Goal: Information Seeking & Learning: Check status

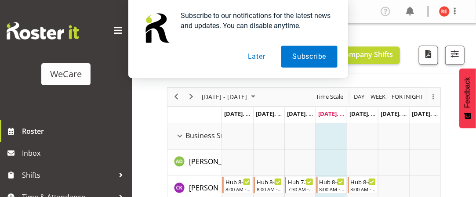
click at [262, 58] on button "Later" at bounding box center [257, 57] width 40 height 22
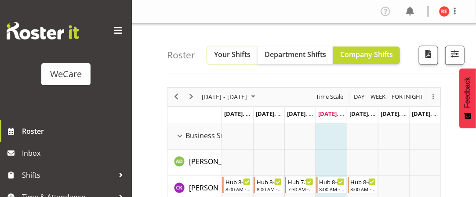
click at [231, 53] on span "Your Shifts" at bounding box center [232, 55] width 36 height 10
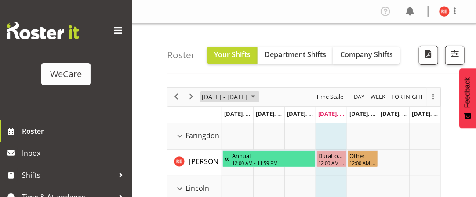
click at [258, 95] on span "August 2025" at bounding box center [253, 96] width 11 height 11
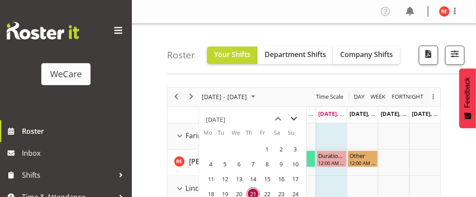
click at [294, 118] on span "next month" at bounding box center [293, 119] width 15 height 16
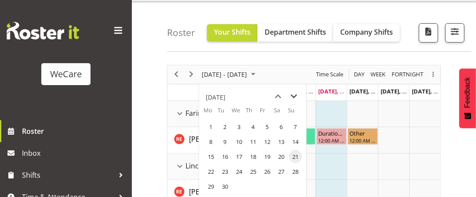
click at [295, 94] on span "next month" at bounding box center [293, 97] width 15 height 16
click at [241, 123] on span "1" at bounding box center [238, 126] width 13 height 13
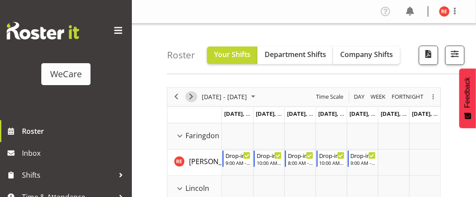
click at [190, 95] on span "Next" at bounding box center [191, 96] width 11 height 11
click at [191, 96] on span "Next" at bounding box center [191, 96] width 11 height 11
click at [189, 92] on span "Next" at bounding box center [191, 96] width 11 height 11
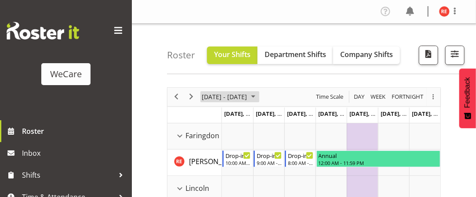
click at [258, 100] on span "October 2025" at bounding box center [253, 96] width 11 height 11
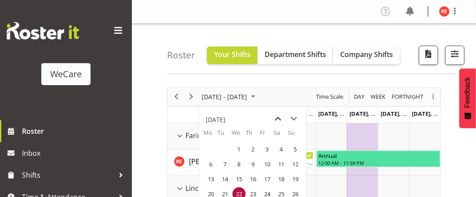
click at [279, 119] on span "previous month" at bounding box center [278, 119] width 15 height 16
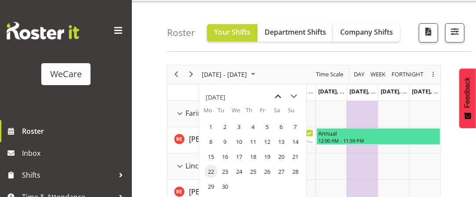
click at [277, 98] on span "previous month" at bounding box center [278, 97] width 15 height 16
click at [209, 187] on span "25" at bounding box center [210, 186] width 13 height 13
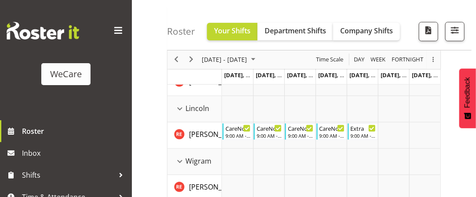
scroll to position [80, 0]
click at [268, 133] on div "9:00 AM - 5:00 PM" at bounding box center [269, 135] width 25 height 7
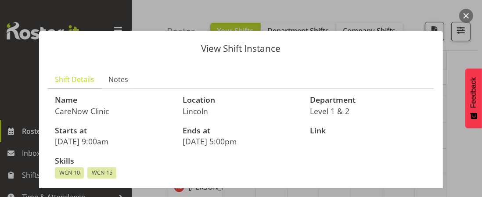
click at [468, 12] on button "button" at bounding box center [467, 16] width 14 height 14
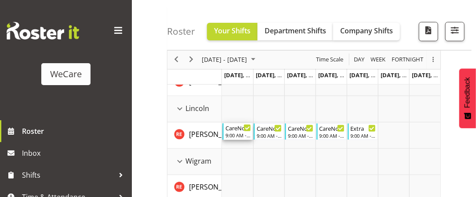
click at [232, 134] on div "9:00 AM - 5:00 PM" at bounding box center [237, 135] width 25 height 7
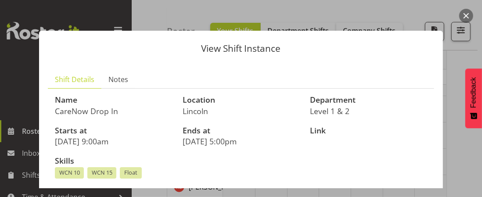
click at [468, 16] on button "button" at bounding box center [467, 16] width 14 height 14
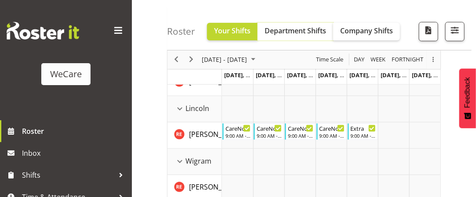
click at [307, 37] on button "Department Shifts" at bounding box center [295, 32] width 76 height 18
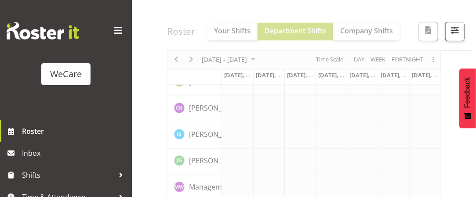
scroll to position [0, 0]
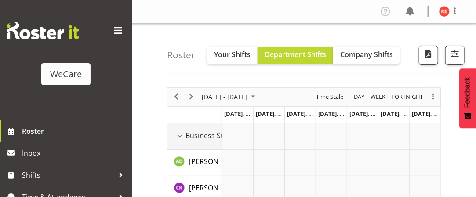
click at [181, 130] on div "Business Support Office resource" at bounding box center [179, 135] width 11 height 11
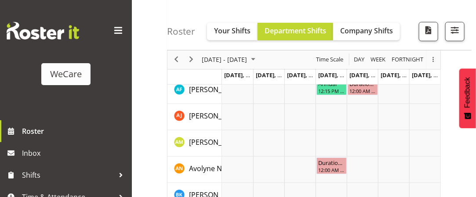
scroll to position [47, 0]
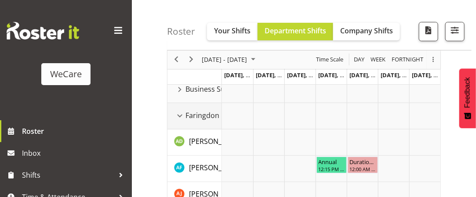
click at [180, 118] on div "Faringdon resource" at bounding box center [179, 115] width 11 height 11
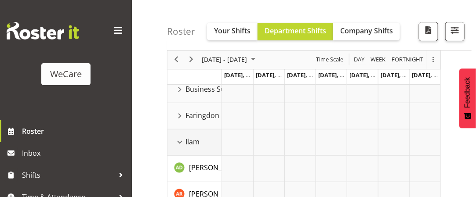
click at [178, 141] on div "Ilam resource" at bounding box center [179, 142] width 11 height 11
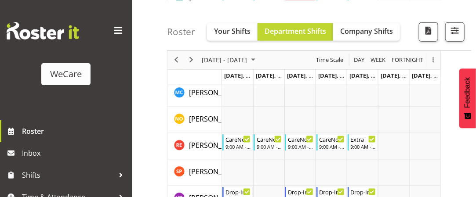
scroll to position [326, 0]
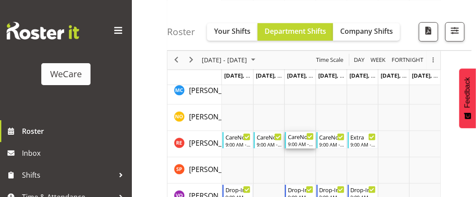
click at [297, 141] on div "9:00 AM - 5:00 PM" at bounding box center [300, 144] width 25 height 7
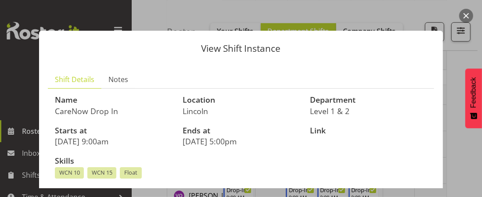
click at [468, 14] on button "button" at bounding box center [467, 16] width 14 height 14
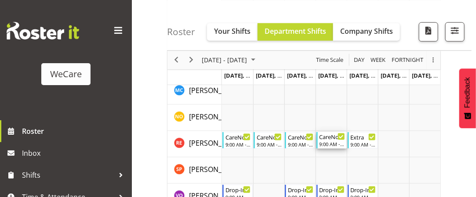
click at [327, 138] on div "CareNow Clinic" at bounding box center [331, 136] width 25 height 9
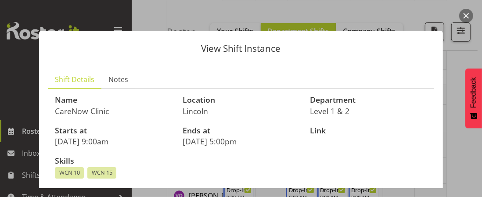
click at [470, 14] on button "button" at bounding box center [467, 16] width 14 height 14
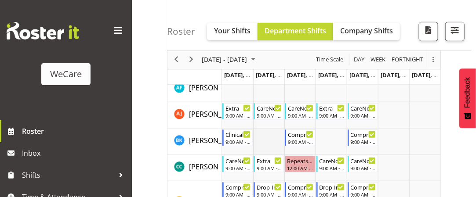
scroll to position [147, 0]
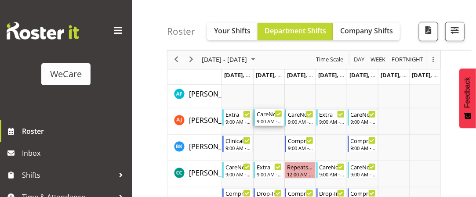
click at [269, 123] on div "9:00 AM - 5:00 PM" at bounding box center [269, 121] width 25 height 7
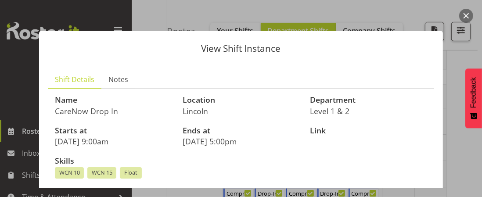
click at [471, 20] on button "button" at bounding box center [467, 16] width 14 height 14
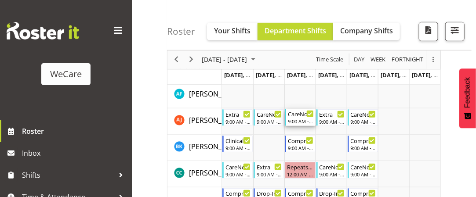
click at [295, 119] on div "9:00 AM - 5:00 PM" at bounding box center [300, 121] width 25 height 7
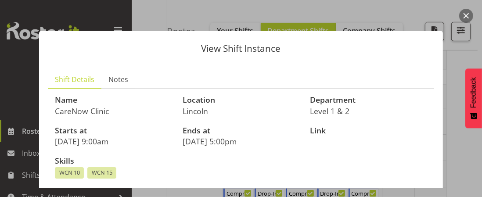
click at [467, 16] on button "button" at bounding box center [467, 16] width 14 height 14
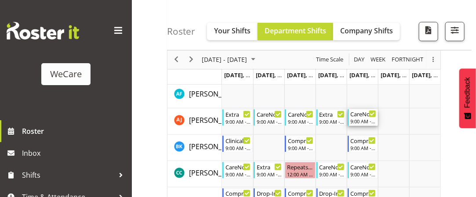
click at [362, 123] on div "9:00 AM - 5:00 PM" at bounding box center [363, 121] width 25 height 7
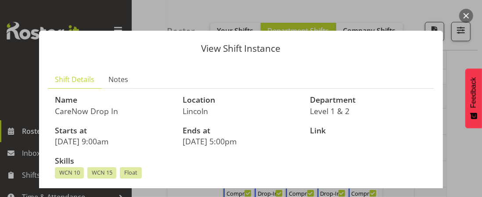
click at [468, 14] on button "button" at bounding box center [467, 16] width 14 height 14
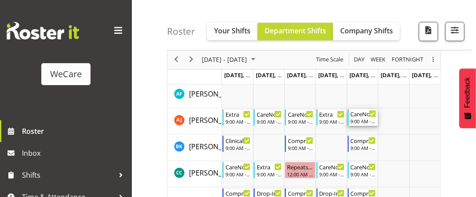
click at [349, 119] on div "CareNow Drop In 9:00 AM - 5:00 PM" at bounding box center [363, 117] width 29 height 17
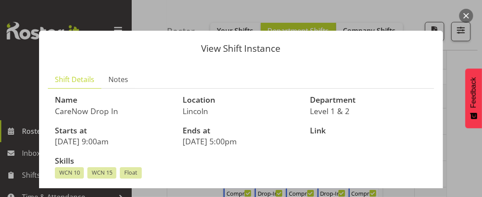
click at [474, 14] on div at bounding box center [241, 98] width 482 height 197
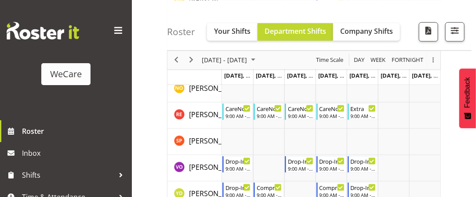
scroll to position [349, 0]
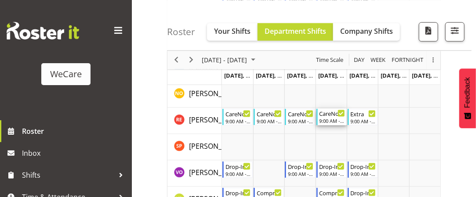
click at [327, 122] on div "9:00 AM - 5:00 PM" at bounding box center [331, 120] width 25 height 7
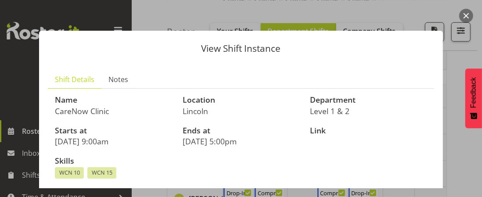
click at [464, 17] on button "button" at bounding box center [467, 16] width 14 height 14
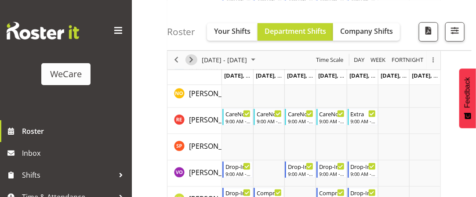
click at [189, 61] on span "Next" at bounding box center [191, 59] width 11 height 11
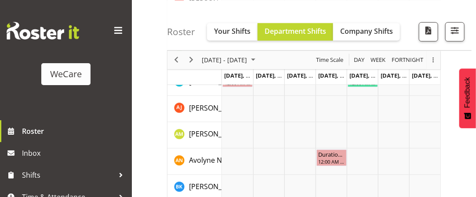
scroll to position [424, 0]
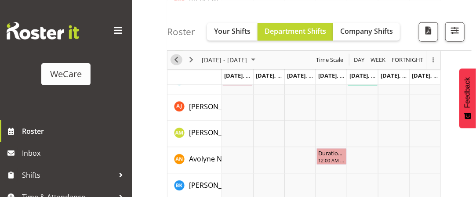
click at [174, 60] on span "Previous" at bounding box center [176, 59] width 11 height 11
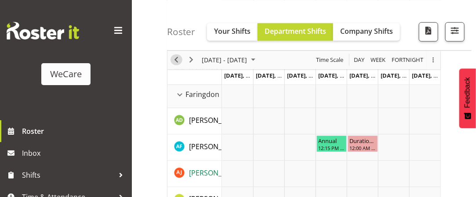
scroll to position [357, 0]
click at [0, 0] on div "Timeline Week of August 25, 2025" at bounding box center [0, 0] width 0 height 0
click at [178, 94] on div "Faringdon resource" at bounding box center [179, 95] width 11 height 11
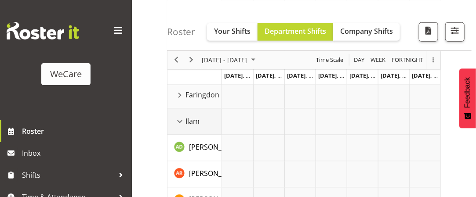
click at [179, 120] on div "Ilam resource" at bounding box center [179, 121] width 11 height 11
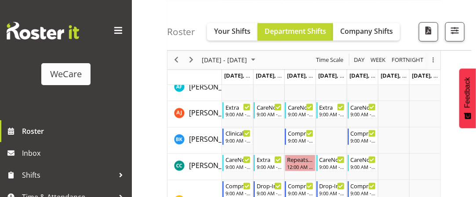
scroll to position [461, 0]
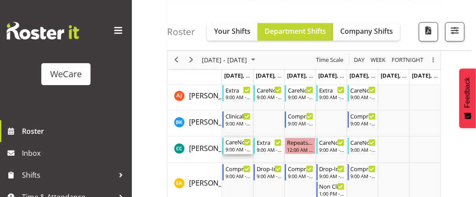
click at [234, 147] on div "9:00 AM - 5:00 PM" at bounding box center [237, 149] width 25 height 7
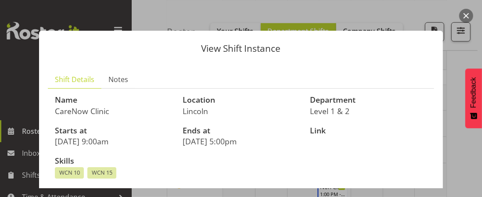
click at [466, 15] on button "button" at bounding box center [467, 16] width 14 height 14
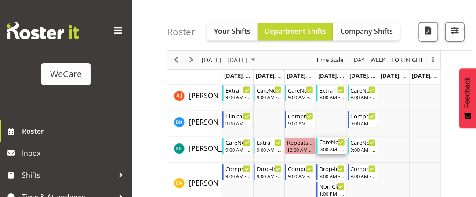
click at [327, 146] on div "9:00 AM - 5:00 PM" at bounding box center [331, 149] width 25 height 7
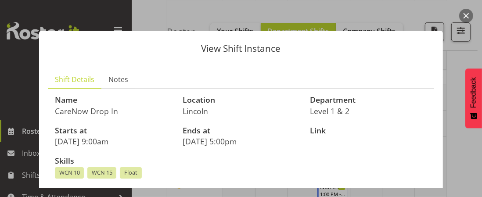
click at [468, 13] on button "button" at bounding box center [467, 16] width 14 height 14
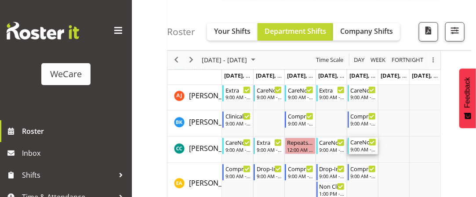
click at [362, 144] on div "CareNow Clinic" at bounding box center [363, 142] width 25 height 9
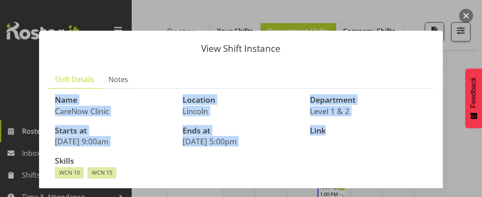
drag, startPoint x: 362, startPoint y: 144, endPoint x: 449, endPoint y: 3, distance: 165.3
click at [449, 3] on div "View Shift Instance Shift Details Notes Name CareNow Clinic Location [GEOGRAPHI…" at bounding box center [241, 98] width 482 height 197
click at [468, 16] on button "button" at bounding box center [467, 16] width 14 height 14
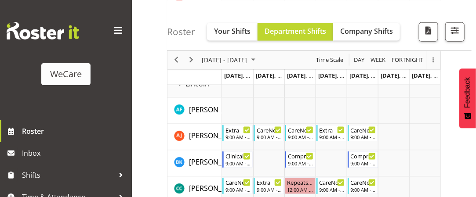
scroll to position [421, 0]
